Goal: Information Seeking & Learning: Learn about a topic

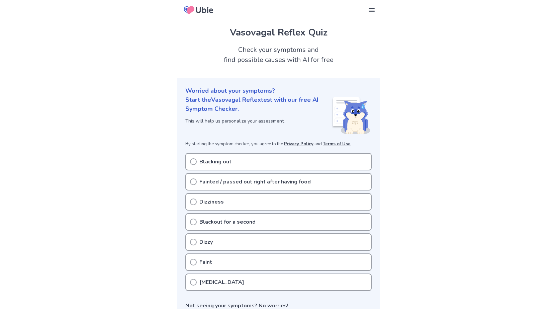
click at [234, 203] on div "Dizziness" at bounding box center [278, 201] width 186 height 17
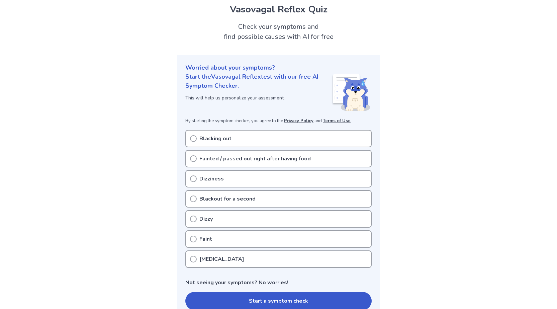
scroll to position [33, 0]
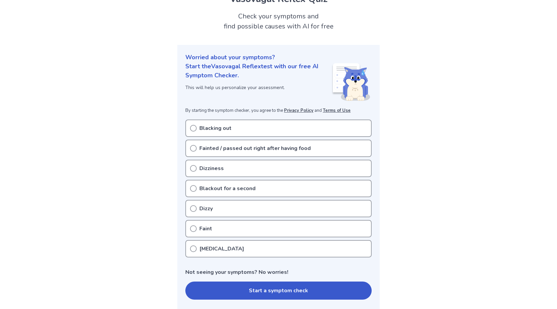
click at [273, 296] on button "Start a symptom check" at bounding box center [278, 290] width 186 height 18
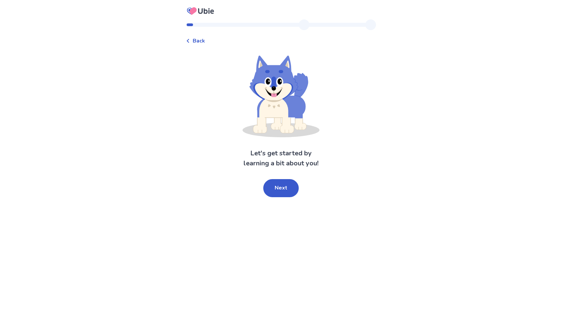
click at [198, 42] on span "Back" at bounding box center [199, 41] width 12 height 8
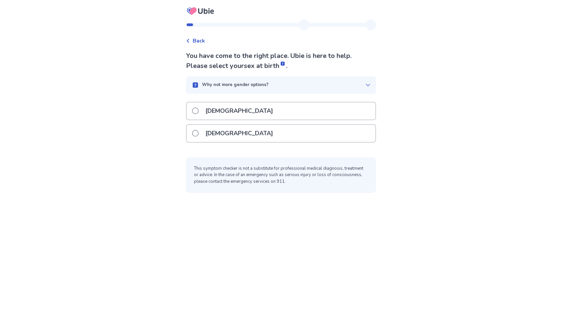
click at [229, 133] on p "[DEMOGRAPHIC_DATA]" at bounding box center [239, 133] width 76 height 17
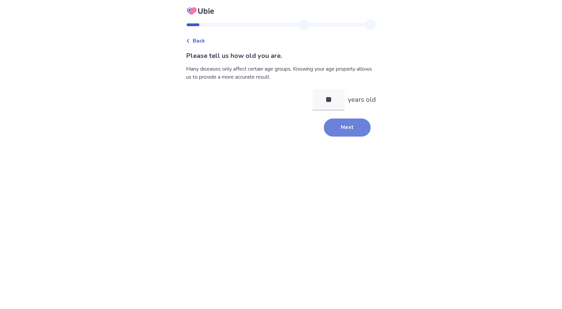
type input "**"
click at [337, 123] on button "Next" at bounding box center [347, 127] width 47 height 18
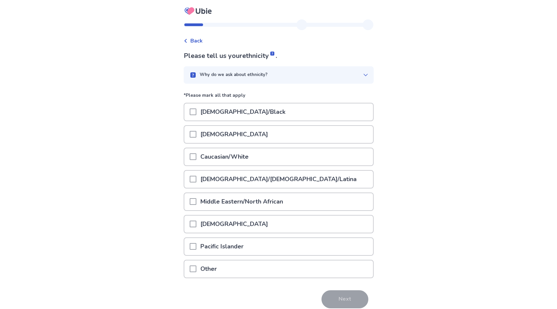
click at [226, 157] on p "Caucasian/White" at bounding box center [224, 156] width 56 height 17
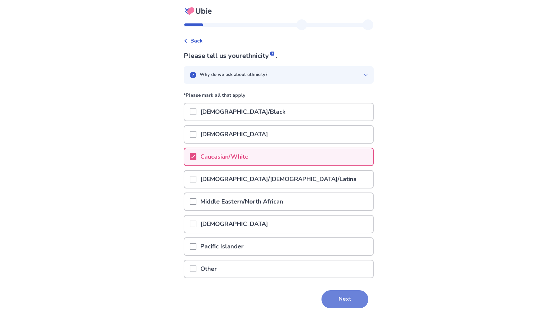
click at [339, 296] on button "Next" at bounding box center [344, 299] width 47 height 18
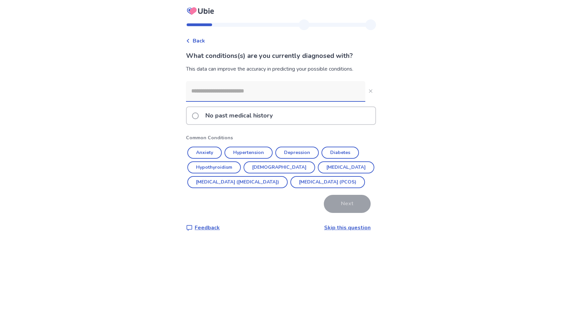
click at [223, 90] on input at bounding box center [275, 91] width 179 height 20
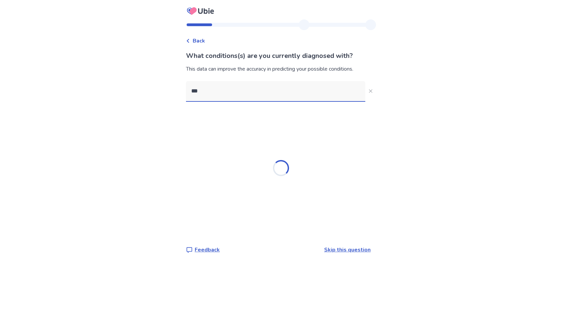
type input "****"
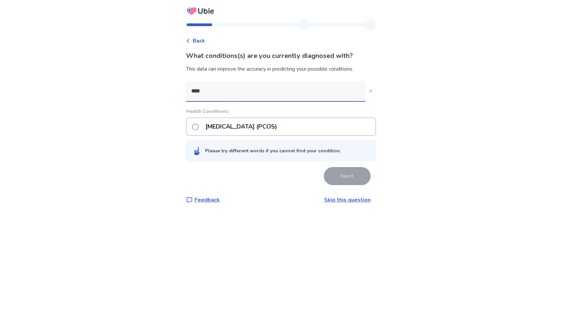
click at [223, 127] on p "[MEDICAL_DATA] (PCOS)" at bounding box center [241, 126] width 80 height 17
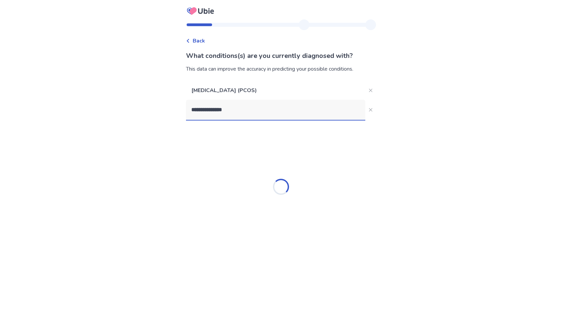
type input "**********"
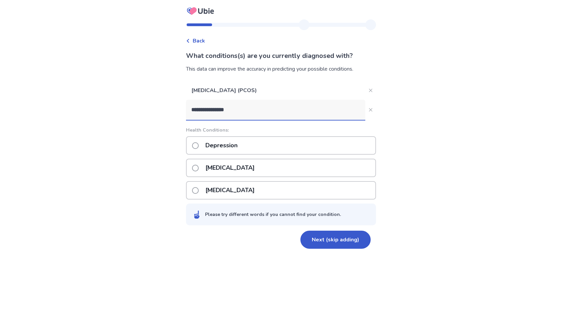
click at [224, 142] on p "Depression" at bounding box center [221, 145] width 40 height 17
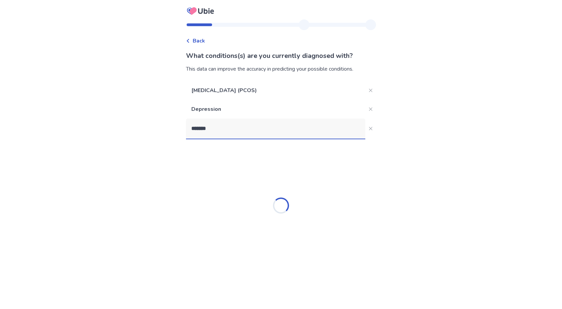
type input "********"
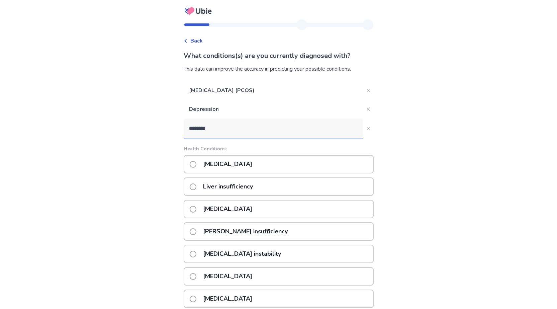
click at [227, 162] on p "[MEDICAL_DATA]" at bounding box center [227, 164] width 57 height 17
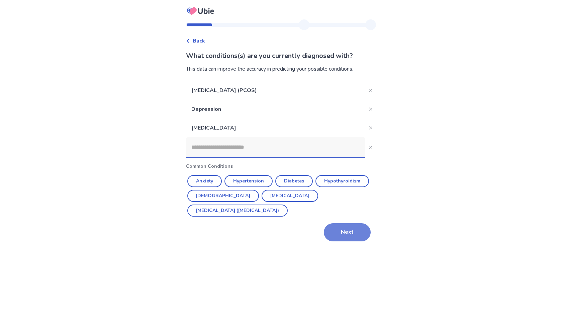
click at [340, 223] on button "Next" at bounding box center [347, 232] width 47 height 18
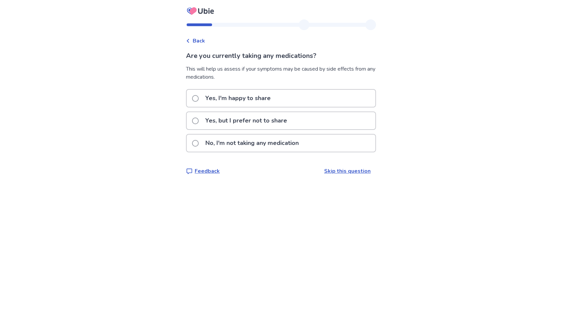
click at [247, 147] on p "No, I'm not taking any medication" at bounding box center [251, 142] width 101 height 17
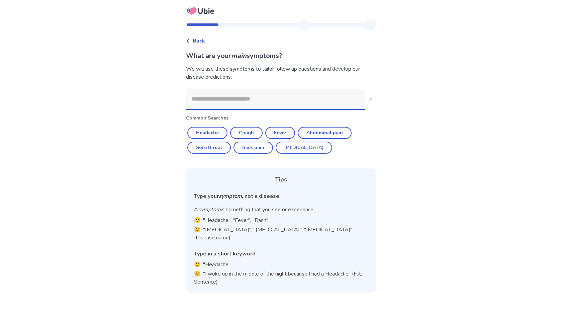
click at [232, 103] on input at bounding box center [275, 99] width 179 height 20
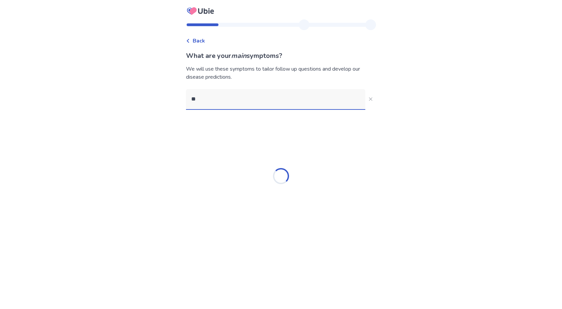
type input "*"
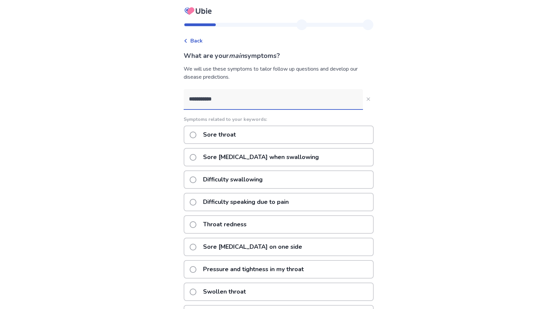
drag, startPoint x: 240, startPoint y: 107, endPoint x: 188, endPoint y: 104, distance: 51.9
click at [188, 104] on input "**********" at bounding box center [273, 99] width 179 height 20
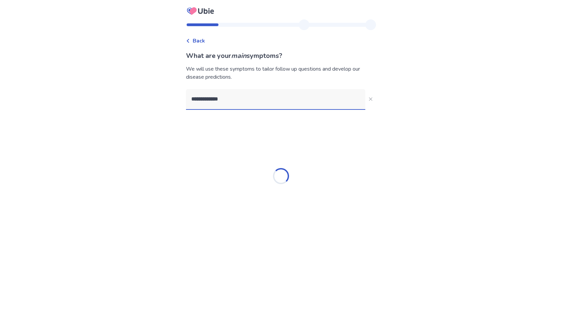
type input "**********"
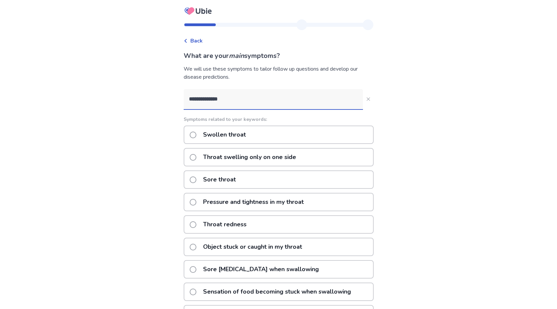
click at [243, 160] on p "Throat swelling only on one side" at bounding box center [249, 157] width 101 height 17
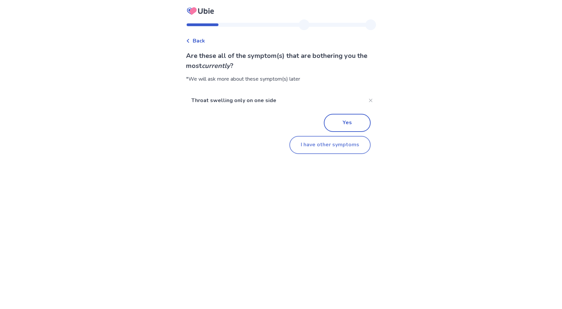
click at [308, 144] on button "I have other symptoms" at bounding box center [329, 145] width 81 height 18
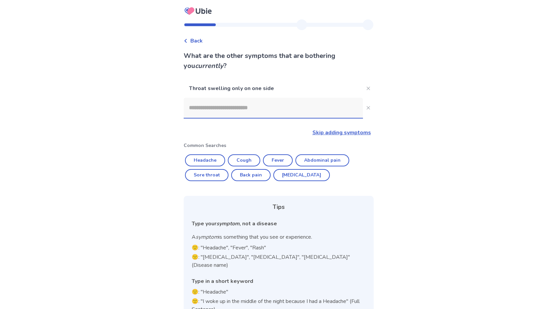
click at [248, 111] on input at bounding box center [273, 108] width 179 height 20
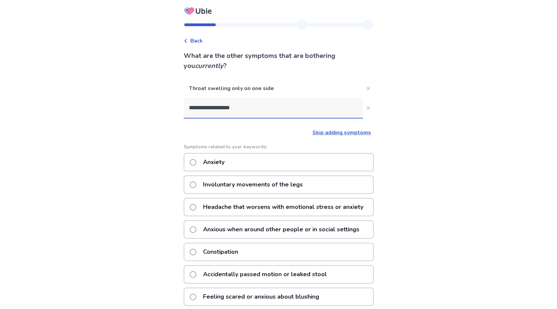
type input "**********"
click at [250, 163] on div "Anxiety" at bounding box center [279, 162] width 190 height 18
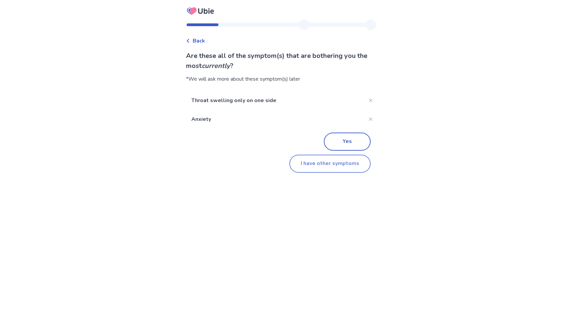
click at [325, 163] on button "I have other symptoms" at bounding box center [329, 164] width 81 height 18
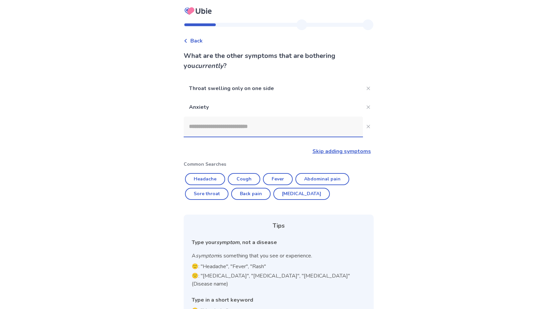
click at [308, 128] on input at bounding box center [273, 126] width 179 height 20
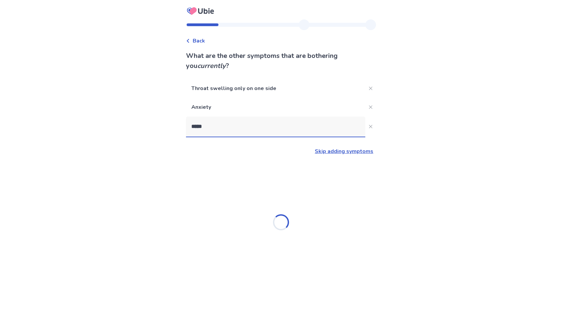
type input "******"
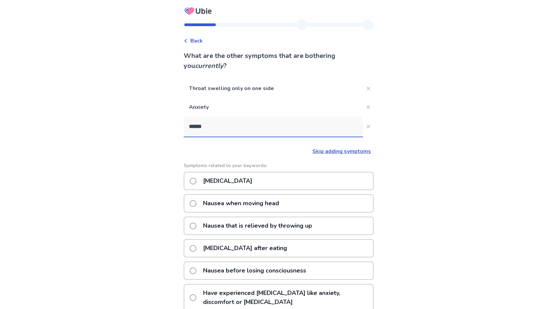
click at [262, 203] on p "Nausea when moving head" at bounding box center [241, 203] width 84 height 17
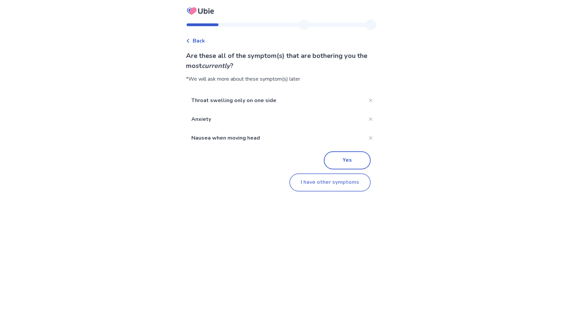
click at [328, 182] on button "I have other symptoms" at bounding box center [329, 182] width 81 height 18
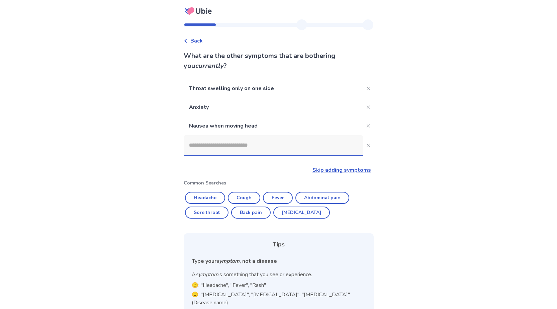
click at [233, 151] on input at bounding box center [273, 145] width 179 height 20
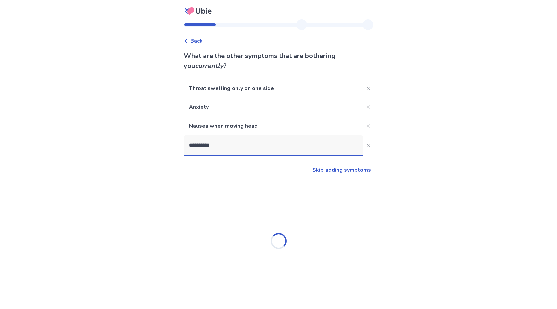
type input "**********"
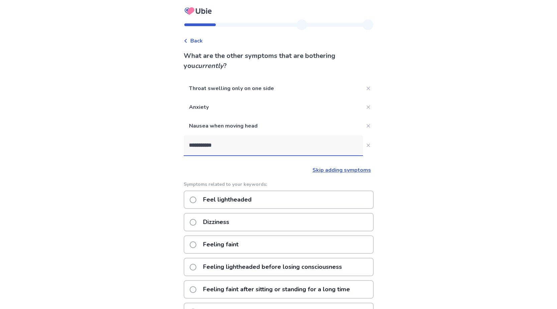
click at [225, 221] on p "Dizziness" at bounding box center [216, 221] width 34 height 17
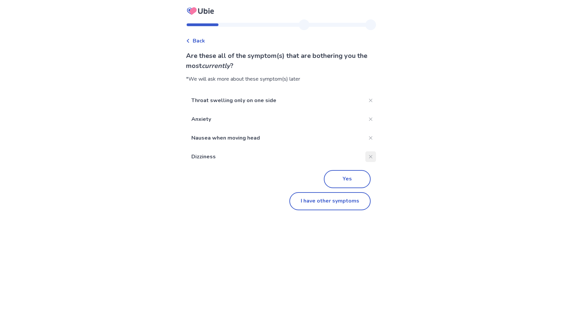
click at [369, 155] on icon "Close" at bounding box center [370, 156] width 3 height 3
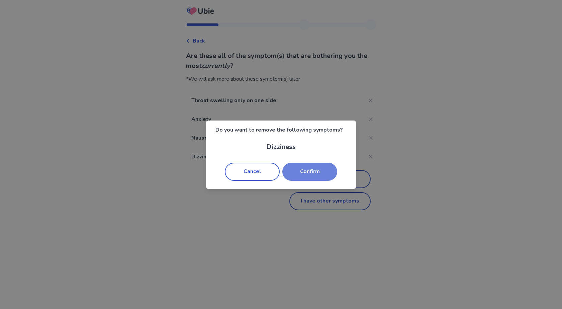
click at [317, 177] on button "Confirm" at bounding box center [309, 172] width 55 height 18
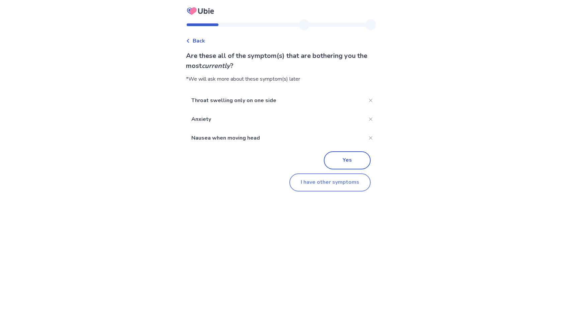
click at [313, 178] on button "I have other symptoms" at bounding box center [329, 182] width 81 height 18
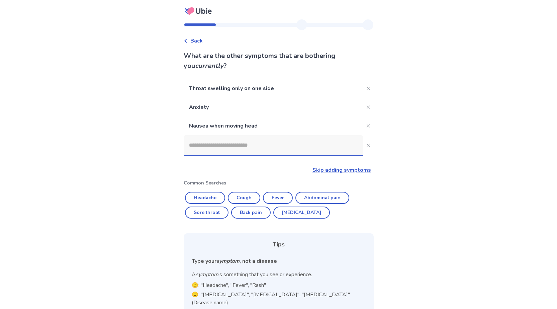
scroll to position [48, 0]
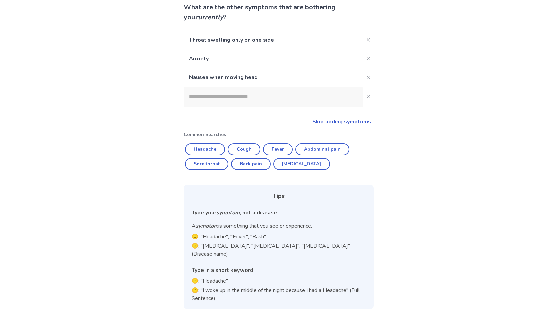
click at [248, 93] on input at bounding box center [273, 97] width 179 height 20
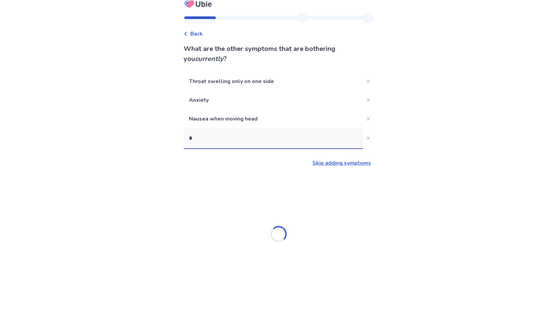
scroll to position [7, 0]
type input "*****"
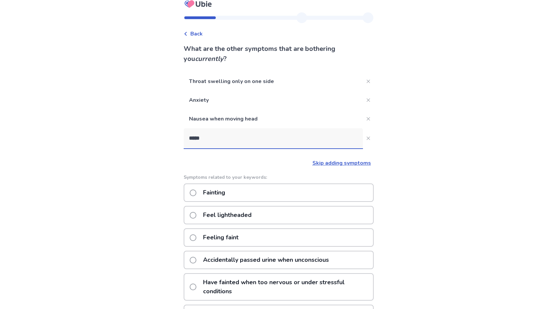
scroll to position [48, 0]
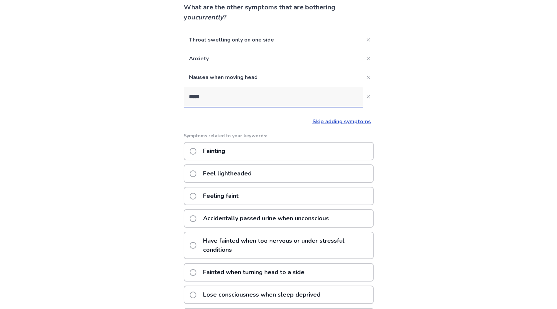
click at [242, 197] on p "Feeling faint" at bounding box center [220, 195] width 43 height 17
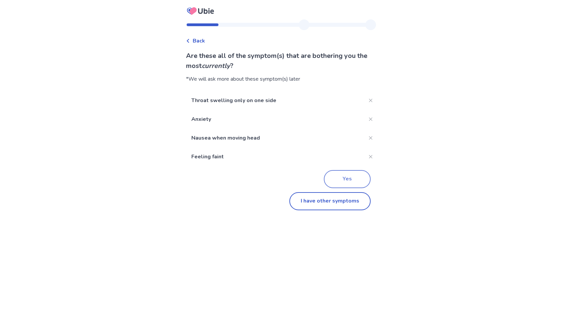
click at [346, 178] on button "Yes" at bounding box center [347, 179] width 47 height 18
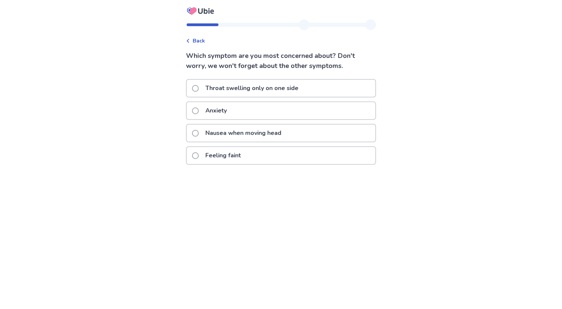
click at [223, 86] on p "Throat swelling only on one side" at bounding box center [251, 88] width 101 height 17
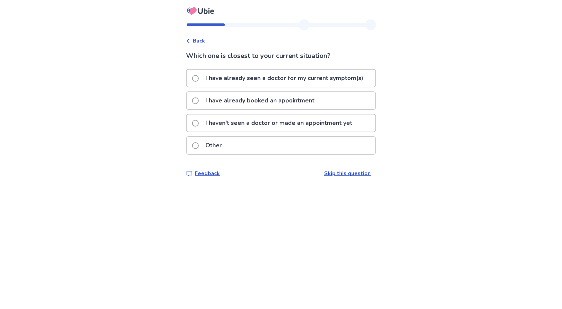
click at [238, 119] on p "I haven't seen a doctor or made an appointment yet" at bounding box center [278, 122] width 155 height 17
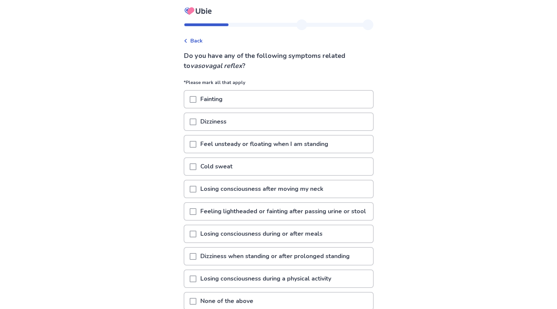
click at [224, 119] on p "Dizziness" at bounding box center [213, 121] width 34 height 17
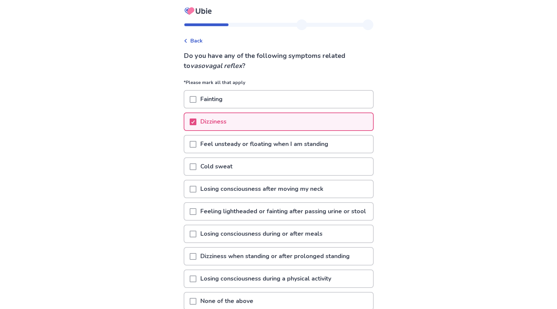
click at [224, 146] on p "Feel unsteady or floating when I am standing" at bounding box center [264, 143] width 136 height 17
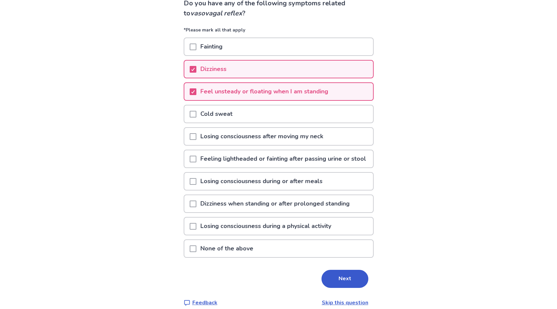
scroll to position [70, 0]
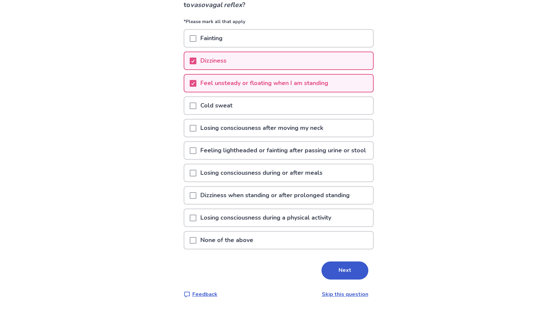
click at [300, 151] on p "Feeling lightheaded or fainting after passing urine or stool" at bounding box center [283, 150] width 174 height 17
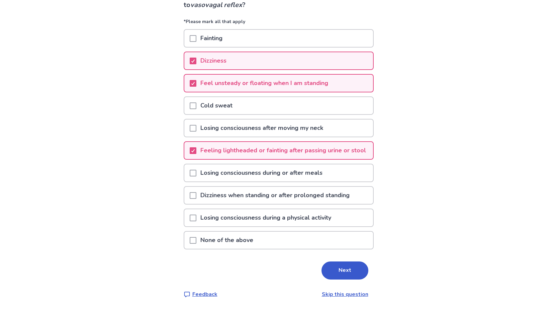
click at [308, 200] on p "Dizziness when standing or after prolonged standing" at bounding box center [274, 195] width 157 height 17
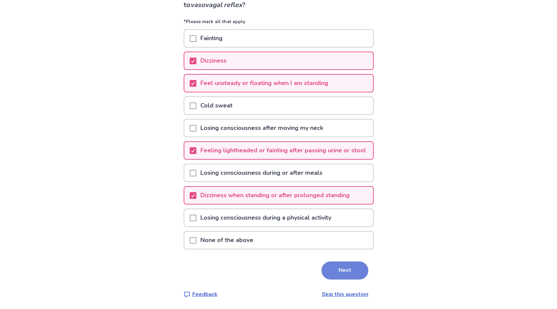
click at [338, 268] on button "Next" at bounding box center [344, 270] width 47 height 18
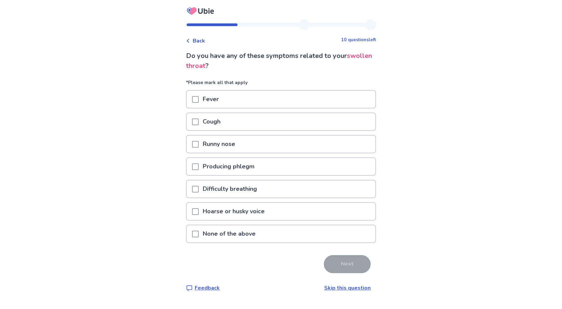
click at [213, 137] on p "Runny nose" at bounding box center [219, 143] width 40 height 17
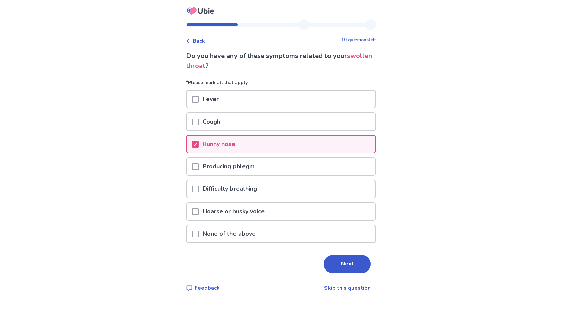
click at [225, 187] on p "Difficulty breathing" at bounding box center [230, 188] width 62 height 17
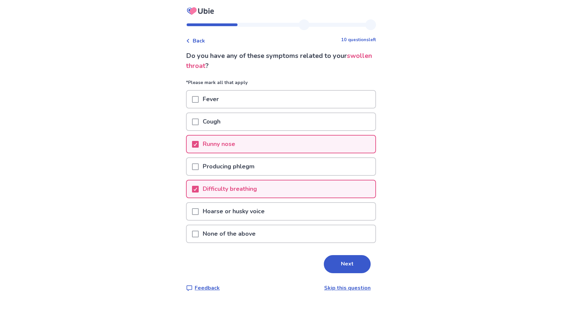
click at [225, 210] on p "Hoarse or husky voice" at bounding box center [234, 211] width 70 height 17
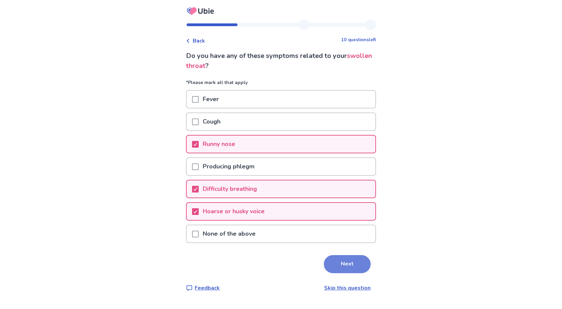
click at [357, 262] on button "Next" at bounding box center [347, 264] width 47 height 18
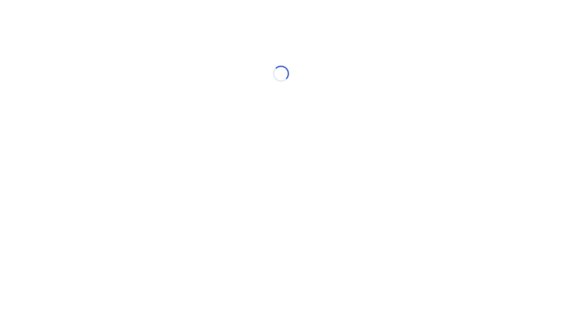
select select "*"
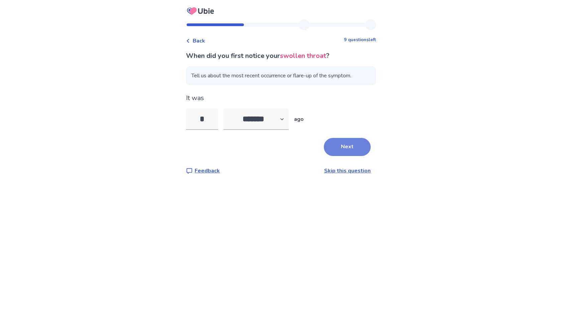
type input "*"
click at [350, 148] on button "Next" at bounding box center [347, 147] width 47 height 18
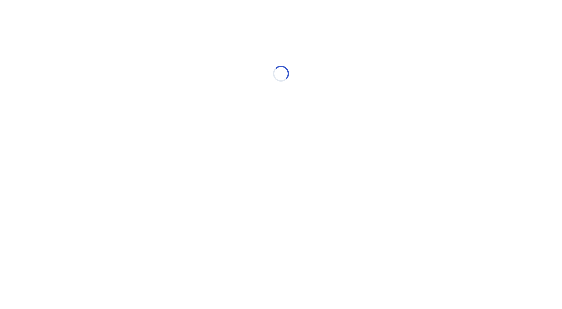
select select "*"
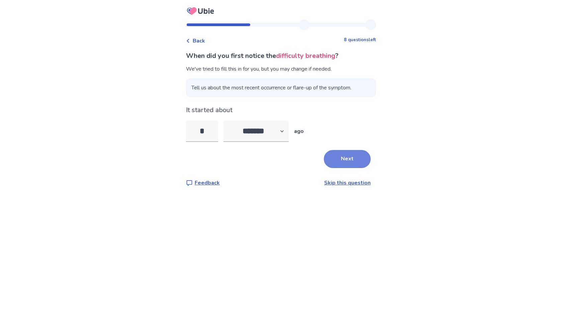
click at [336, 161] on button "Next" at bounding box center [347, 159] width 47 height 18
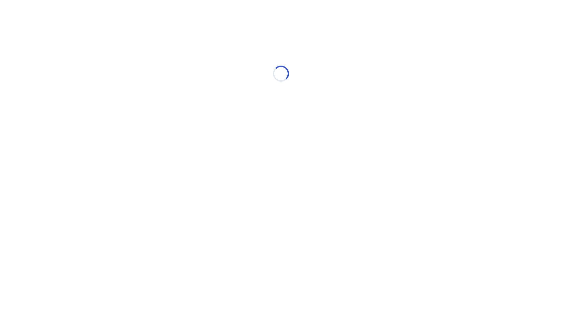
select select "*"
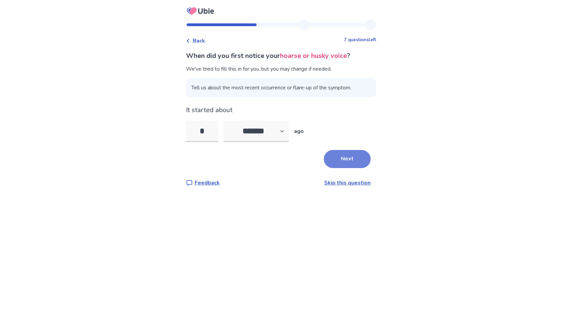
click at [336, 161] on button "Next" at bounding box center [347, 159] width 47 height 18
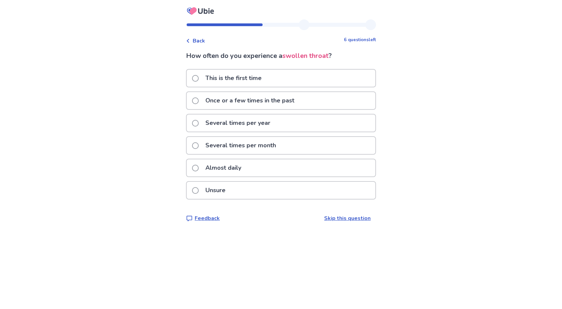
click at [270, 98] on p "Once or a few times in the past" at bounding box center [249, 100] width 97 height 17
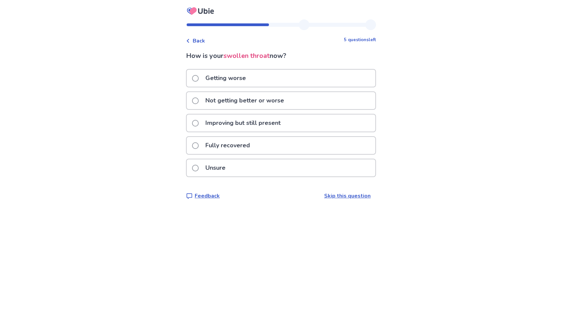
click at [280, 125] on p "Improving but still present" at bounding box center [242, 122] width 83 height 17
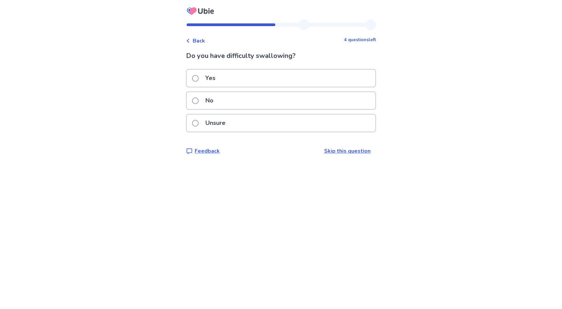
click at [261, 78] on div "Yes" at bounding box center [281, 78] width 189 height 17
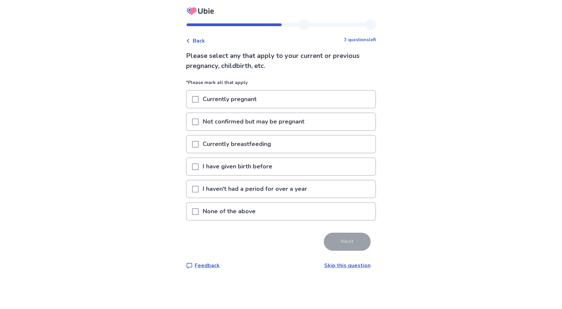
click at [210, 209] on p "None of the above" at bounding box center [229, 211] width 61 height 17
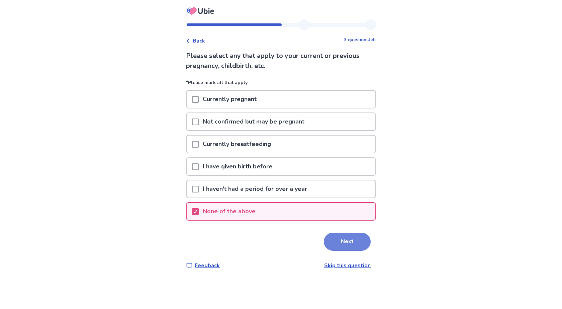
click at [346, 240] on button "Next" at bounding box center [347, 241] width 47 height 18
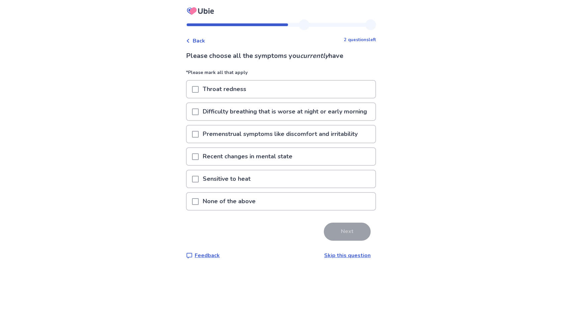
click at [263, 117] on p "Difficulty breathing that is worse at night or early morning" at bounding box center [285, 111] width 172 height 17
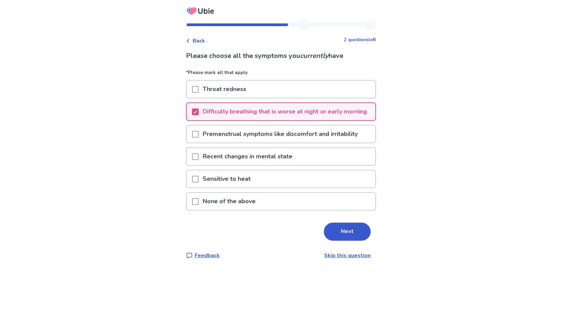
click at [217, 135] on p "Premenstrual symptoms like discomfort and irritability" at bounding box center [280, 133] width 163 height 17
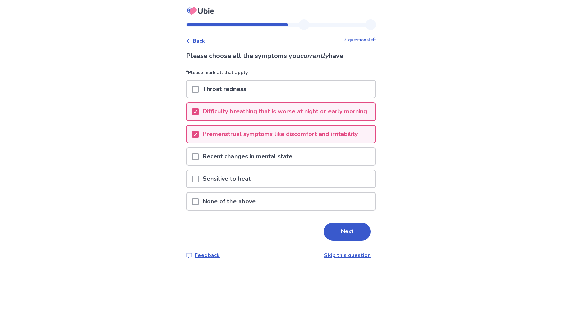
click at [217, 165] on p "Recent changes in mental state" at bounding box center [248, 156] width 98 height 17
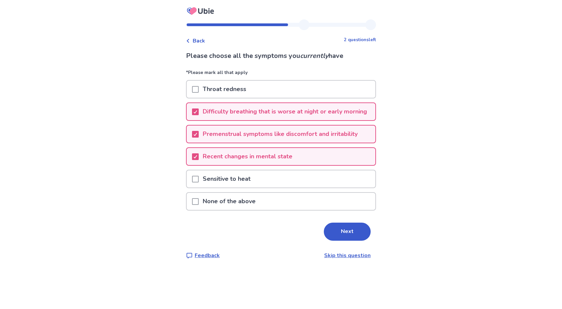
click at [218, 187] on p "Sensitive to heat" at bounding box center [227, 178] width 56 height 17
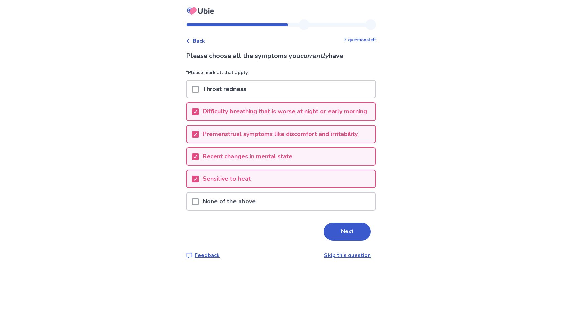
click at [265, 187] on div "Sensitive to heat" at bounding box center [281, 178] width 189 height 17
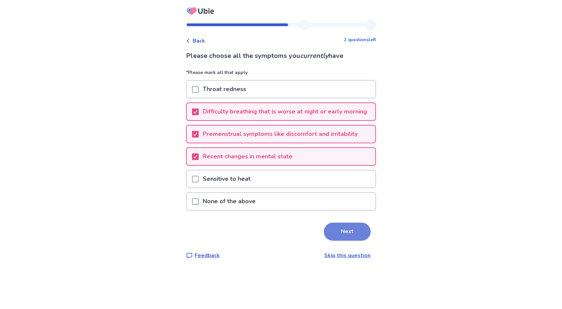
click at [353, 240] on button "Next" at bounding box center [347, 231] width 47 height 18
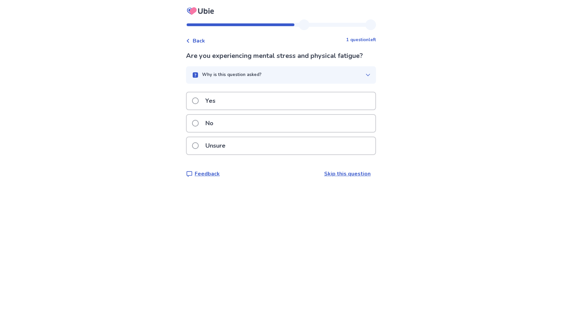
click at [261, 104] on div "Yes" at bounding box center [281, 100] width 189 height 17
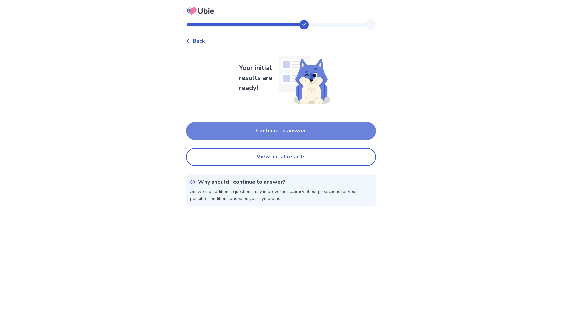
click at [269, 130] on button "Continue to answer" at bounding box center [281, 131] width 190 height 18
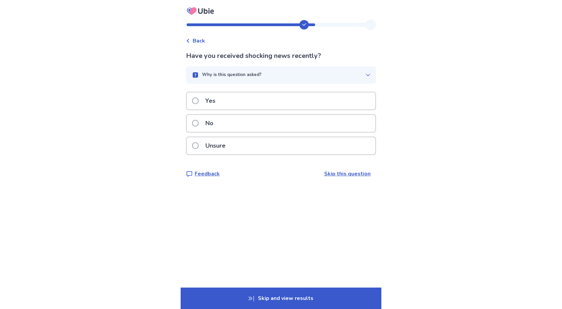
click at [234, 101] on div "Yes" at bounding box center [281, 100] width 189 height 17
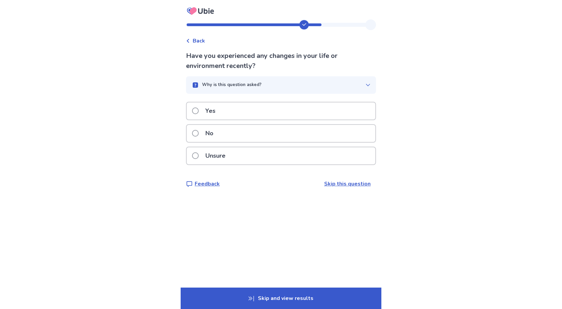
click at [235, 111] on div "Yes" at bounding box center [281, 110] width 189 height 17
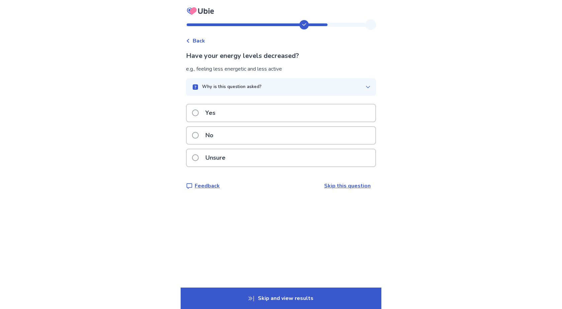
click at [229, 113] on div "Yes" at bounding box center [281, 112] width 189 height 17
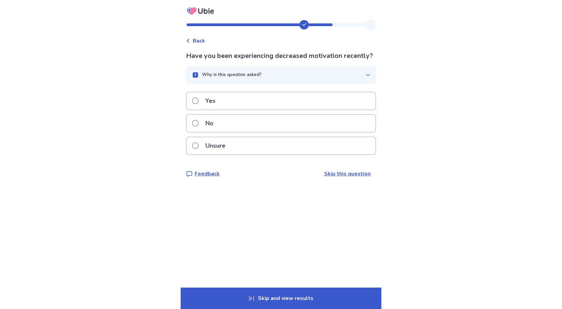
click at [229, 109] on div "Yes" at bounding box center [281, 100] width 189 height 17
click at [230, 105] on div "Yes" at bounding box center [281, 100] width 189 height 17
click at [230, 103] on div "Yes" at bounding box center [281, 100] width 189 height 17
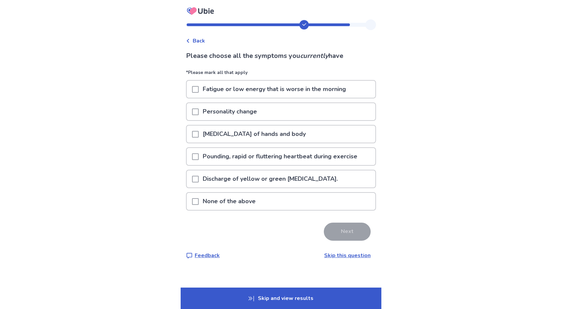
click at [233, 96] on p "Fatigue or low energy that is worse in the morning" at bounding box center [274, 89] width 151 height 17
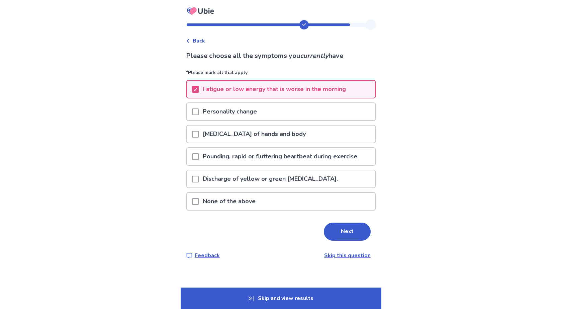
click at [229, 111] on p "Personality change" at bounding box center [230, 111] width 62 height 17
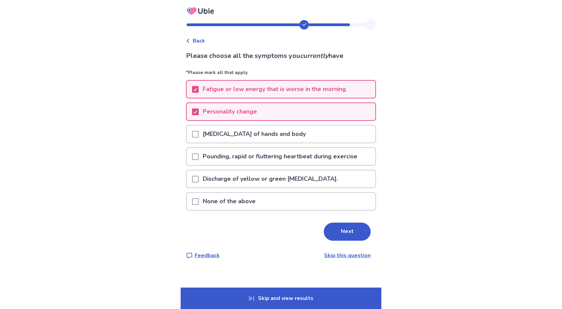
click at [229, 136] on p "[MEDICAL_DATA] of hands and body" at bounding box center [254, 133] width 111 height 17
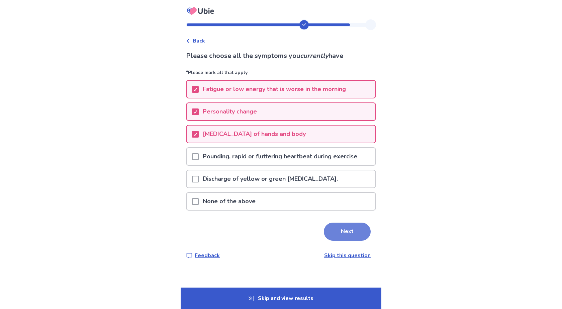
click at [346, 237] on button "Next" at bounding box center [347, 231] width 47 height 18
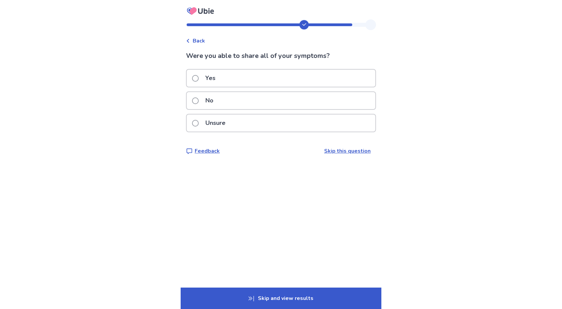
click at [224, 77] on div "Yes" at bounding box center [281, 78] width 189 height 17
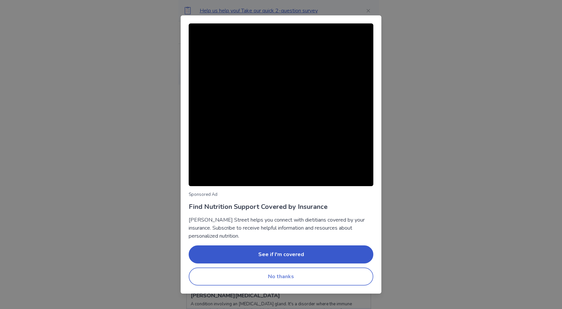
click at [303, 280] on button "No thanks" at bounding box center [281, 276] width 185 height 18
